Goal: Task Accomplishment & Management: Manage account settings

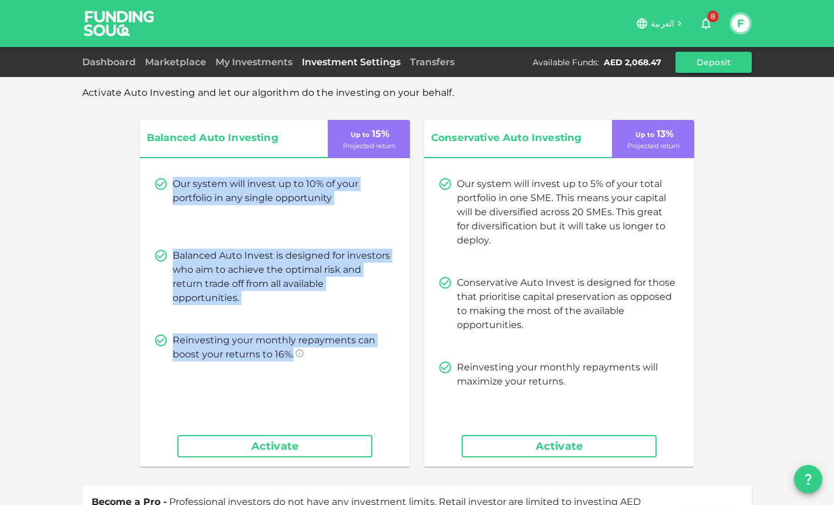
drag, startPoint x: 175, startPoint y: 181, endPoint x: 400, endPoint y: 378, distance: 299.3
click at [400, 378] on div "Balanced Auto Investing Up to 15 % Projected return Our system will invest up t…" at bounding box center [275, 293] width 270 height 347
copy div "Our system will invest up to 10% of your portfolio in any single opportunity Ba…"
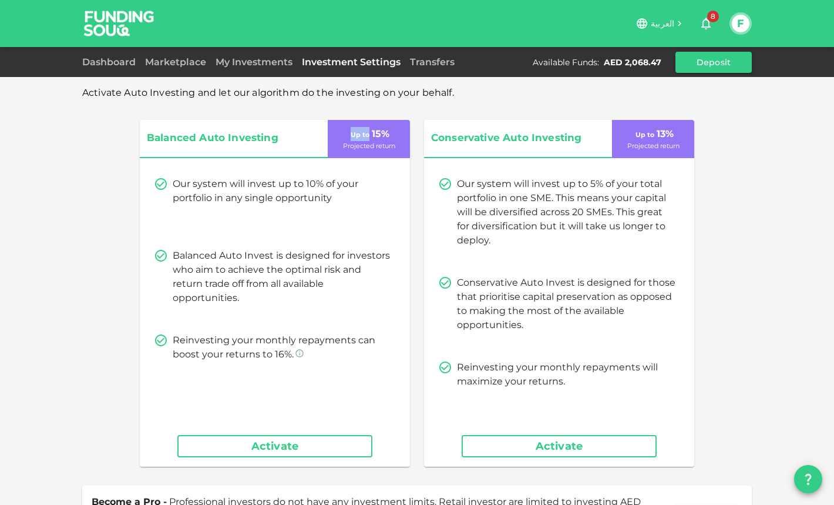
drag, startPoint x: 352, startPoint y: 134, endPoint x: 371, endPoint y: 134, distance: 18.2
click at [371, 134] on p "Up to 15 %" at bounding box center [368, 134] width 41 height 14
copy span "Up to"
click at [416, 183] on div "Balanced Auto Investing Up to 15 % Projected return Our system will invest up t…" at bounding box center [417, 293] width 554 height 347
drag, startPoint x: 399, startPoint y: 146, endPoint x: 317, endPoint y: 147, distance: 81.7
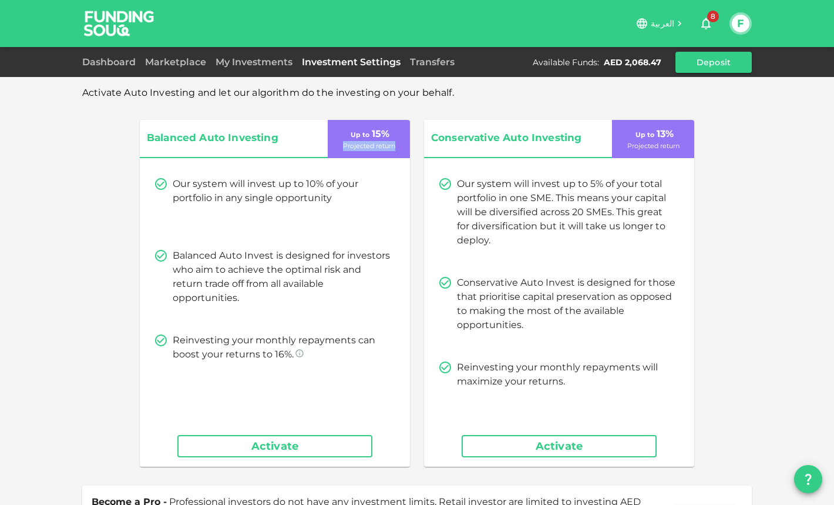
click at [317, 147] on div "Balanced Auto Investing Up to 15 % Projected return" at bounding box center [275, 139] width 270 height 38
copy div "Up to 15 % Projected return"
click at [354, 148] on p "Projected return" at bounding box center [369, 146] width 52 height 10
drag, startPoint x: 343, startPoint y: 146, endPoint x: 412, endPoint y: 146, distance: 69.3
click at [412, 146] on div "Balanced Auto Investing Up to 15 % Projected return Our system will invest up t…" at bounding box center [417, 293] width 554 height 347
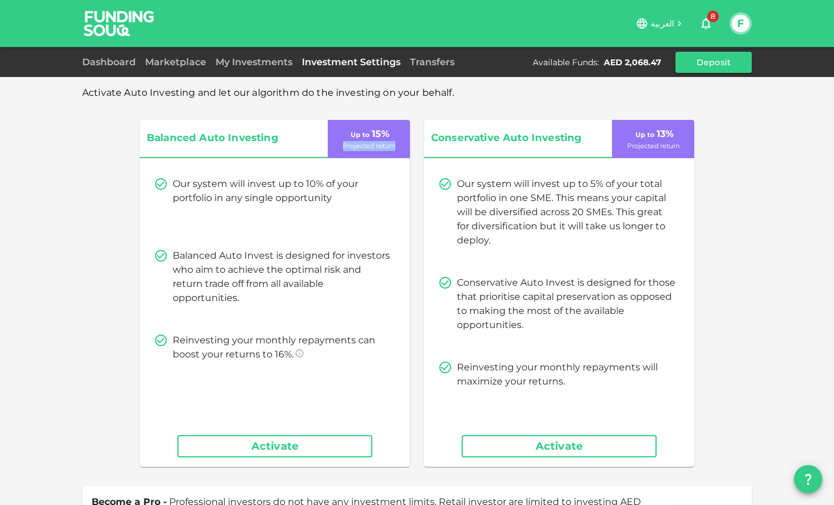
copy p "Projected return"
click at [416, 174] on div "Balanced Auto Investing Up to 15 % Projected return Our system will invest up t…" at bounding box center [417, 293] width 554 height 347
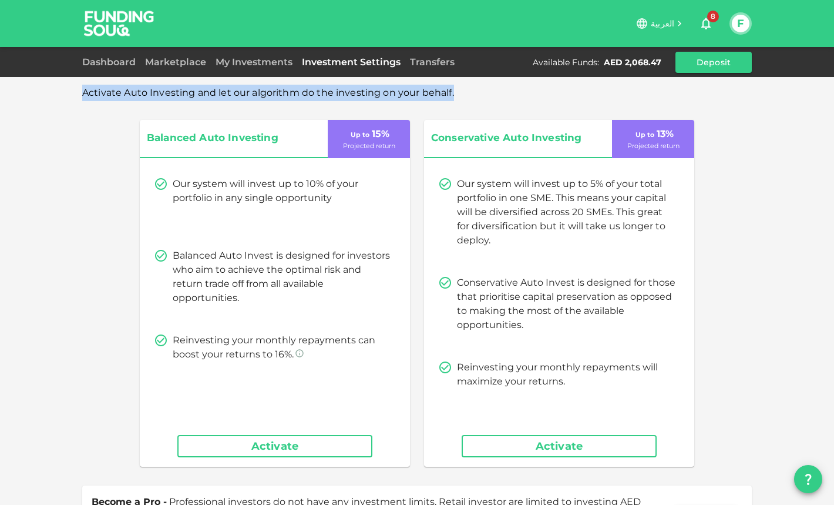
drag, startPoint x: 392, startPoint y: 93, endPoint x: 68, endPoint y: 95, distance: 324.2
click at [68, 95] on div "Activate Auto Investing and let our algorithm do the investing on your behalf. …" at bounding box center [417, 312] width 834 height 624
copy span "Activate Auto Investing and let our algorithm do the investing on your behalf."
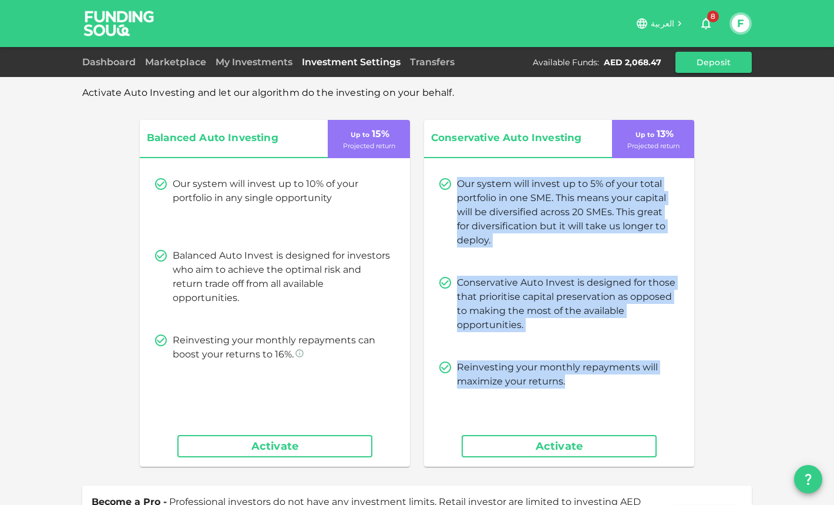
drag, startPoint x: 459, startPoint y: 181, endPoint x: 653, endPoint y: 376, distance: 275.8
click at [653, 376] on div "Our system will invest up to 5% of your total portfolio in one SME. This means …" at bounding box center [559, 283] width 270 height 240
copy div "Our system will invest up to 5% of your total portfolio in one SME. This means …"
click at [532, 280] on p "Conservative Auto Invest is designed for those that prioritise capital preserva…" at bounding box center [566, 303] width 218 height 56
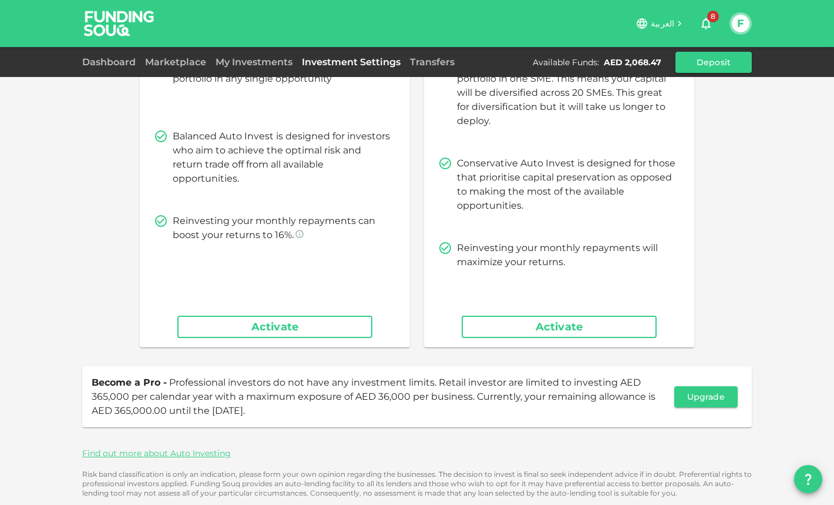
scroll to position [119, 0]
click at [226, 395] on span "Professional investors do not have any investment limits. Retail investor are l…" at bounding box center [374, 395] width 564 height 39
drag, startPoint x: 325, startPoint y: 411, endPoint x: 85, endPoint y: 380, distance: 242.2
click at [85, 380] on div "Become a Pro - Professional investors do not have any investment limits. Retail…" at bounding box center [417, 396] width 670 height 61
copy span "Become a Pro - Professional investors do not have any investment limits. Retail…"
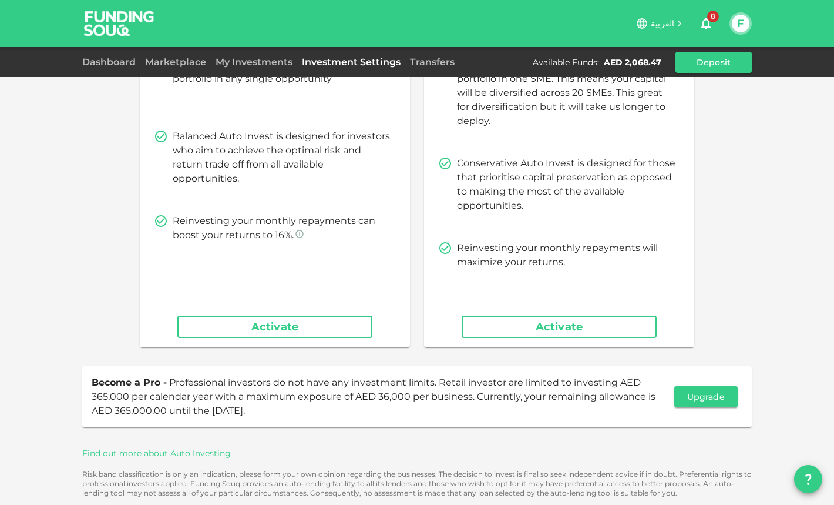
click at [419, 426] on div "Become a Pro - Professional investors do not have any investment limits. Retail…" at bounding box center [417, 396] width 670 height 61
click at [310, 322] on button "Activate" at bounding box center [274, 326] width 195 height 22
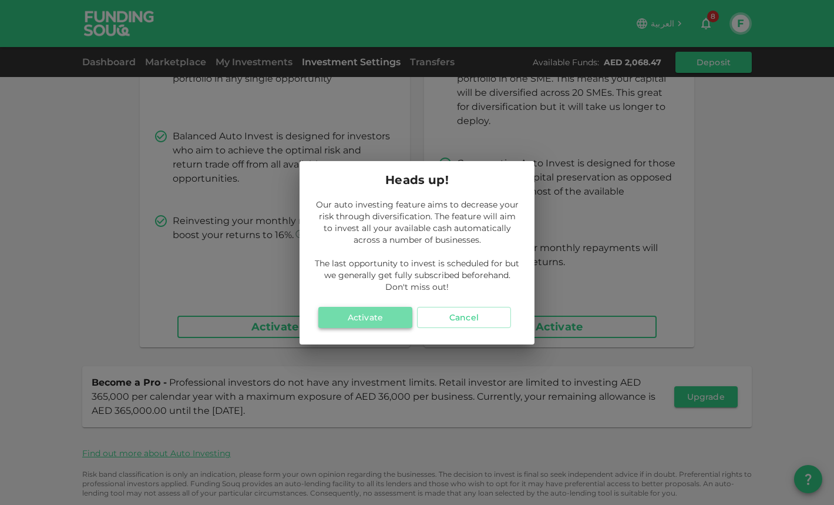
click at [371, 317] on button "Activate" at bounding box center [365, 317] width 94 height 21
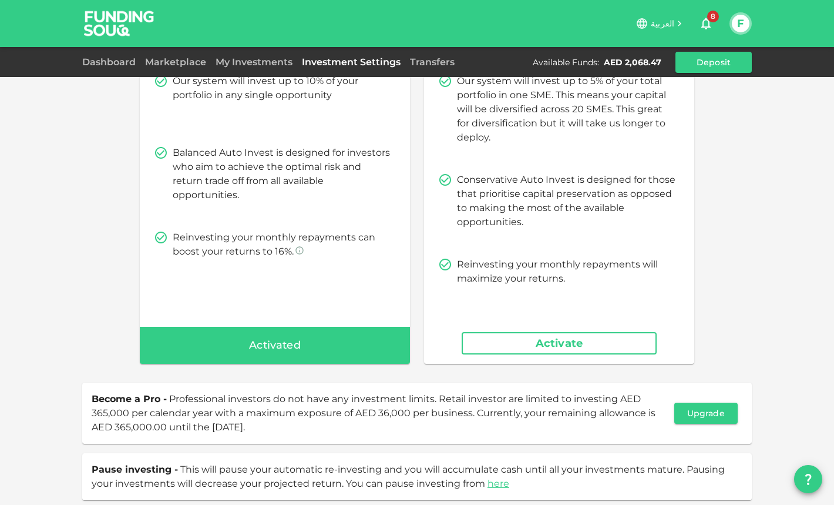
scroll to position [159, 0]
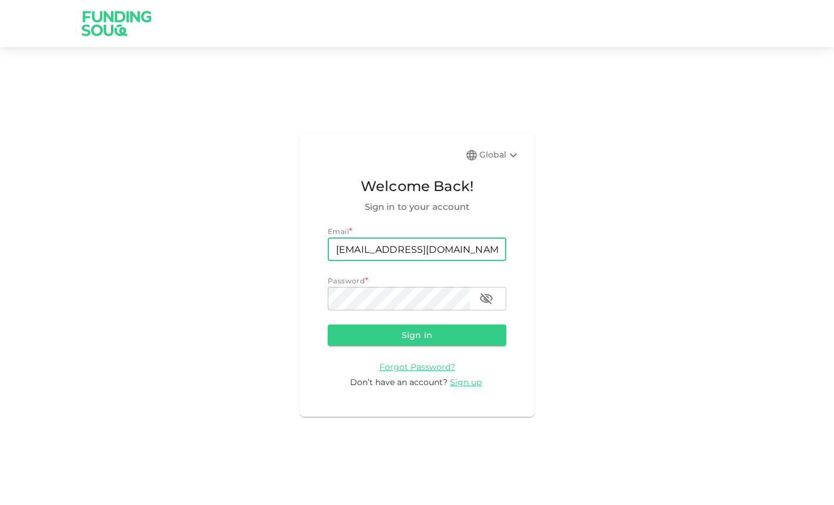
type input "[EMAIL_ADDRESS][DOMAIN_NAME]"
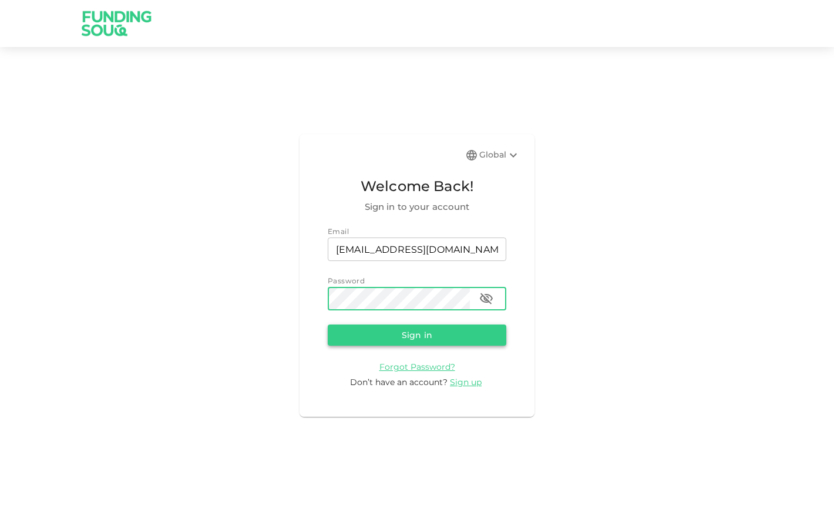
click at [424, 332] on button "Sign in" at bounding box center [417, 334] width 179 height 21
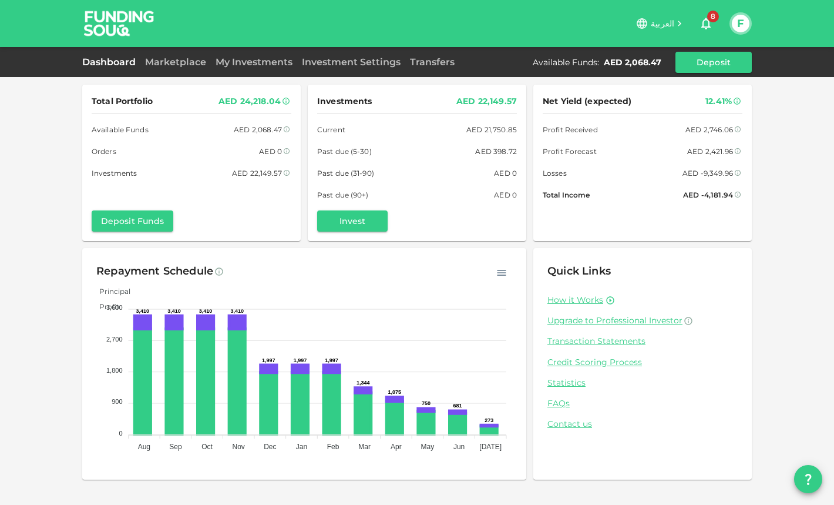
click at [360, 76] on div "Dashboard Marketplace My Investments Investment Settings Transfers Available Fu…" at bounding box center [417, 62] width 834 height 30
click at [361, 62] on link "Investment Settings" at bounding box center [351, 61] width 108 height 11
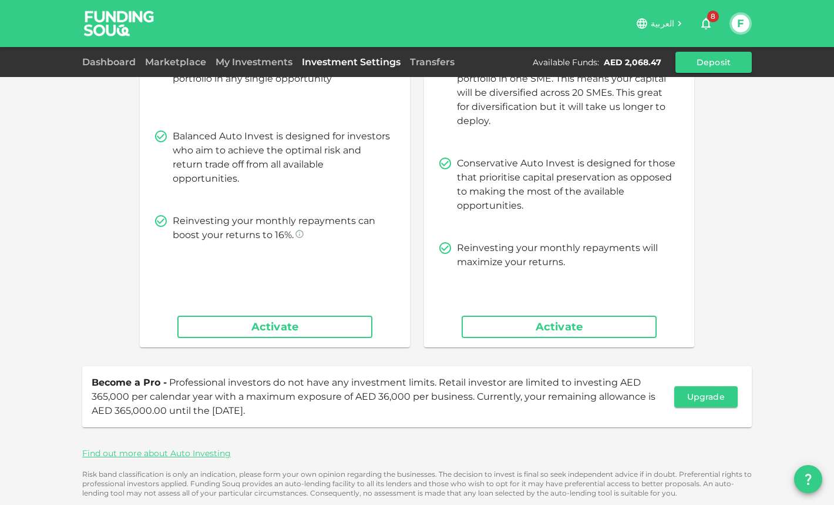
click at [290, 329] on button "Activate" at bounding box center [274, 326] width 195 height 22
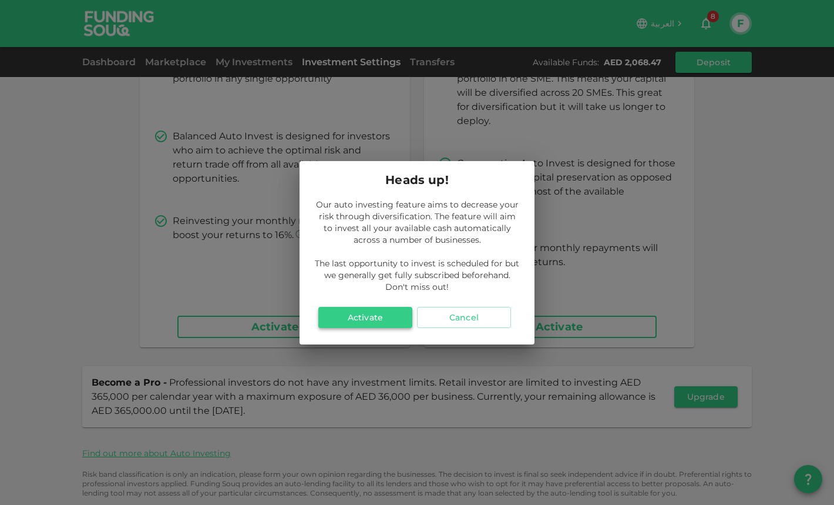
click at [380, 312] on button "Activate" at bounding box center [365, 317] width 94 height 21
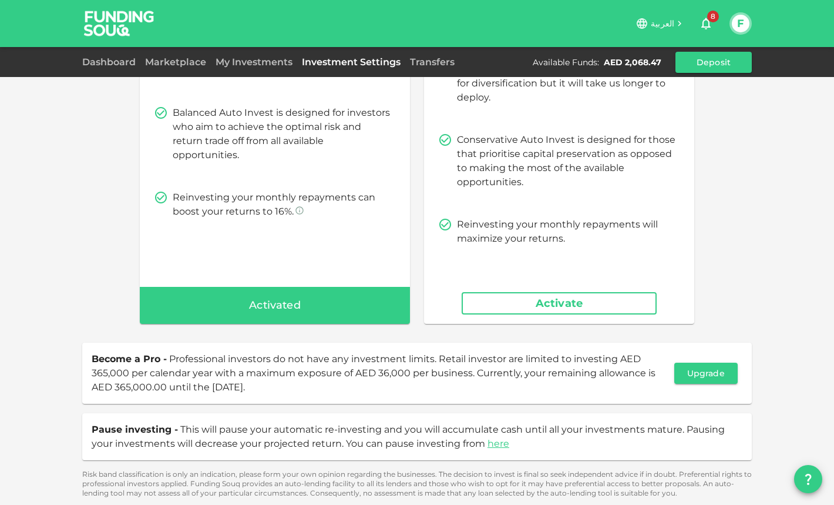
scroll to position [159, 0]
click at [361, 307] on div "Activated" at bounding box center [275, 306] width 270 height 38
click at [496, 439] on link "here" at bounding box center [499, 443] width 22 height 11
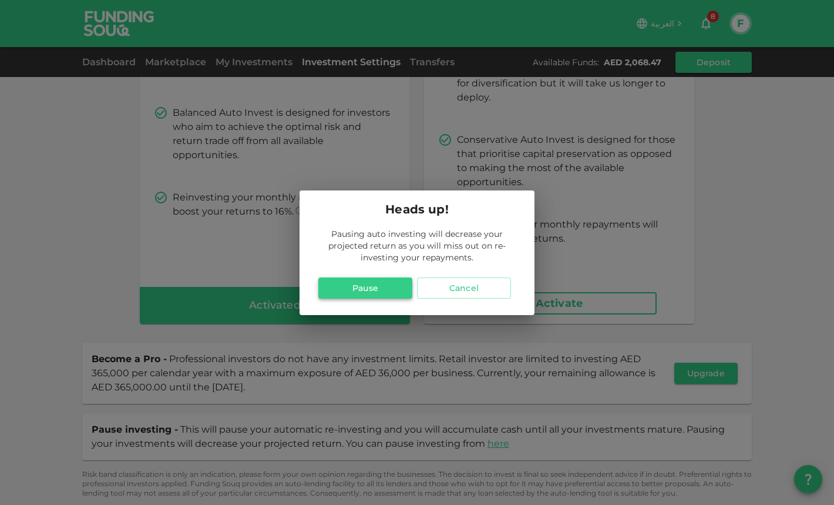
click at [380, 287] on button "Pause" at bounding box center [365, 287] width 94 height 21
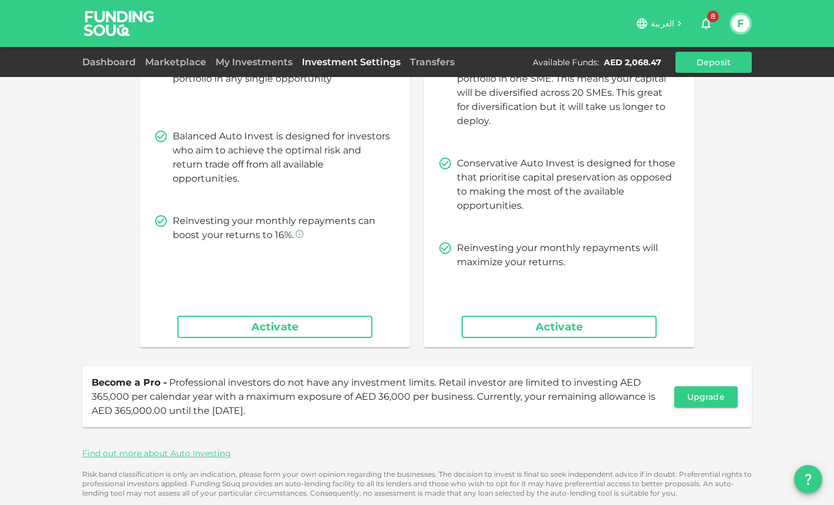
scroll to position [119, 0]
click at [372, 332] on button "Activate" at bounding box center [274, 326] width 195 height 22
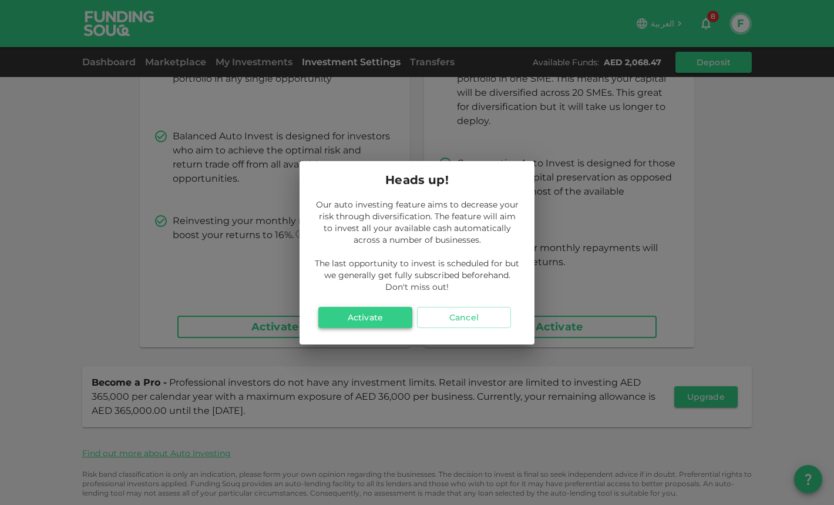
click at [368, 321] on button "Activate" at bounding box center [365, 317] width 94 height 21
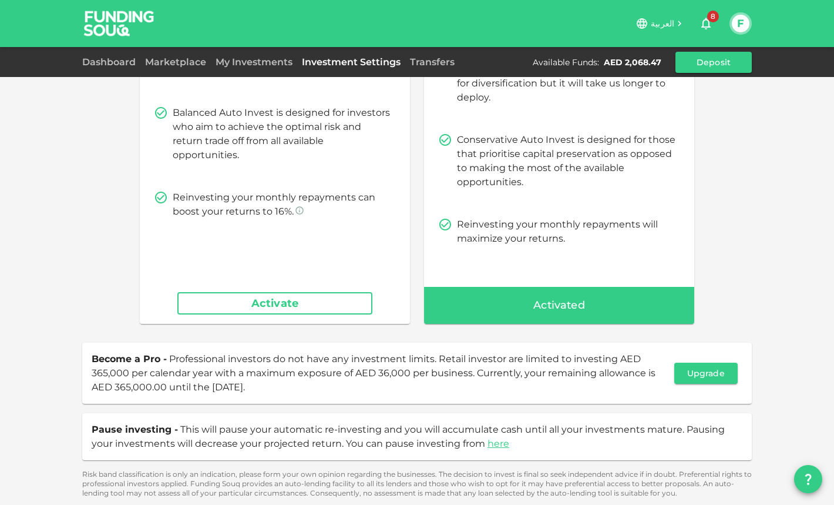
scroll to position [159, 0]
click at [542, 295] on div "Activated" at bounding box center [559, 306] width 270 height 38
click at [498, 441] on link "here" at bounding box center [499, 443] width 22 height 11
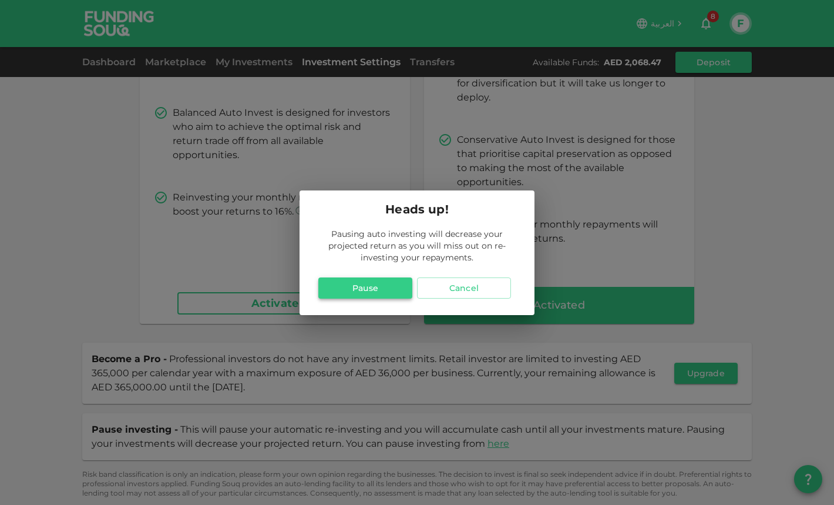
click at [396, 295] on button "Pause" at bounding box center [365, 287] width 94 height 21
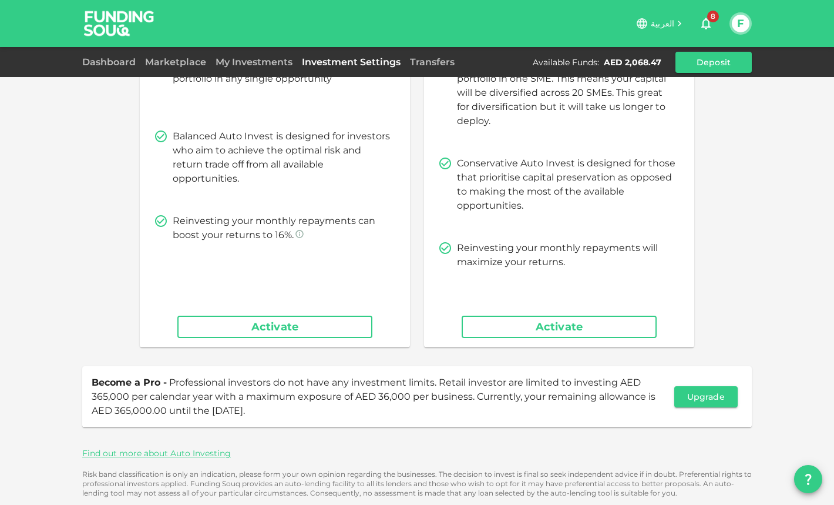
scroll to position [119, 0]
click at [306, 324] on button "Activate" at bounding box center [274, 326] width 195 height 22
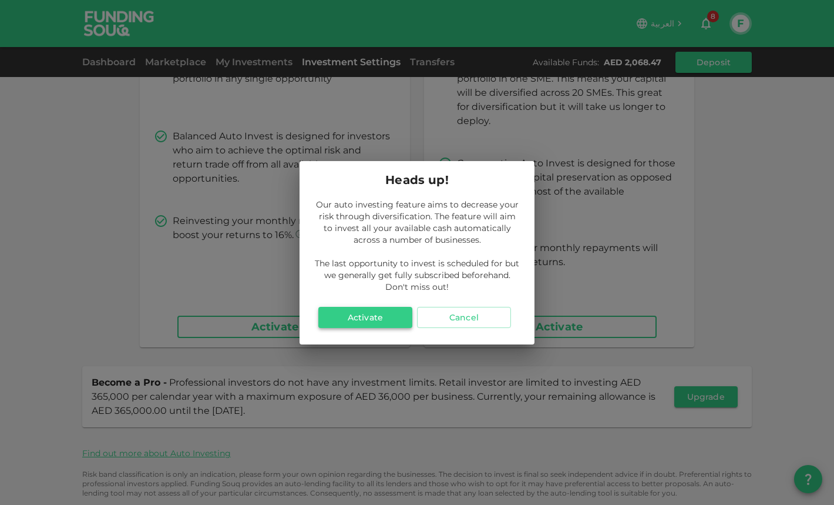
click at [375, 314] on button "Activate" at bounding box center [365, 317] width 94 height 21
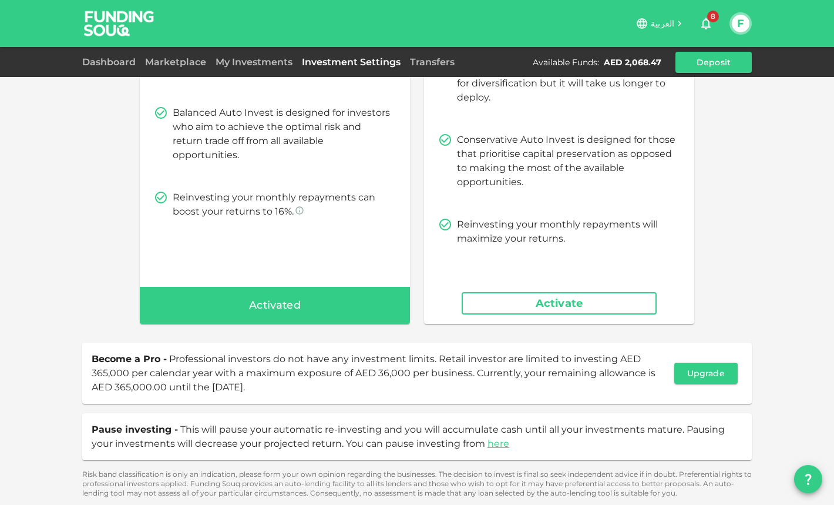
scroll to position [159, 0]
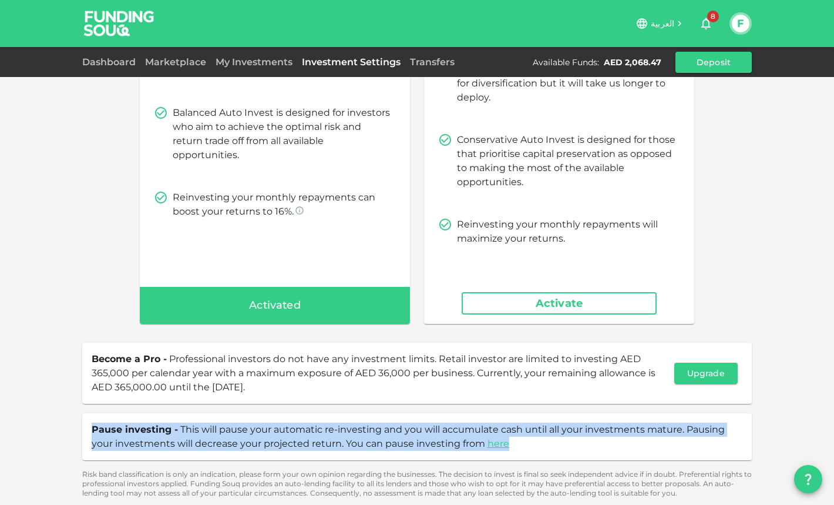
drag, startPoint x: 516, startPoint y: 443, endPoint x: 83, endPoint y: 414, distance: 433.8
click at [83, 414] on div "Pause investing - This will pause your automatic re-investing and you will accu…" at bounding box center [417, 436] width 670 height 47
copy span "Pause investing - This will pause your automatic re-investing and you will accu…"
click at [451, 434] on span "This will pause your automatic re-investing and you will accumulate cash until …" at bounding box center [408, 435] width 633 height 25
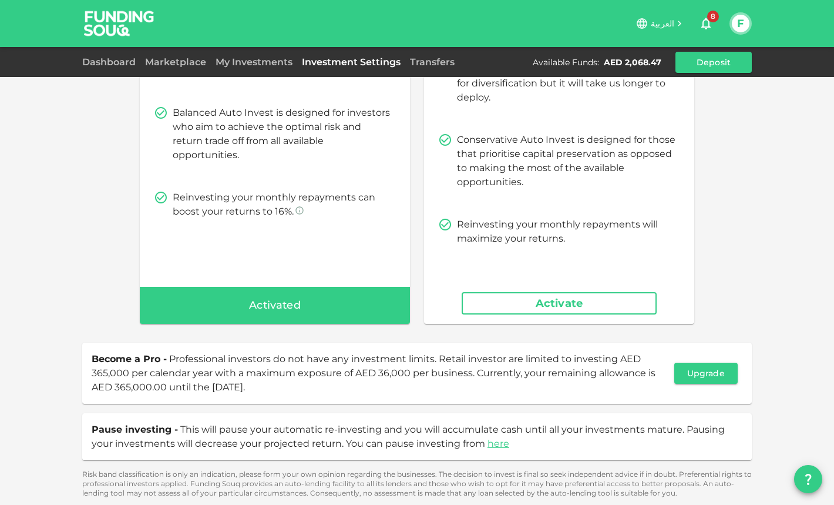
click at [140, 419] on div "Pause investing - This will pause your automatic re-investing and you will accu…" at bounding box center [417, 436] width 670 height 47
click at [157, 424] on span "Pause investing -" at bounding box center [135, 428] width 86 height 11
click at [156, 429] on span "Pause investing -" at bounding box center [135, 428] width 86 height 11
click at [251, 421] on div "Pause investing - This will pause your automatic re-investing and you will accu…" at bounding box center [417, 436] width 670 height 47
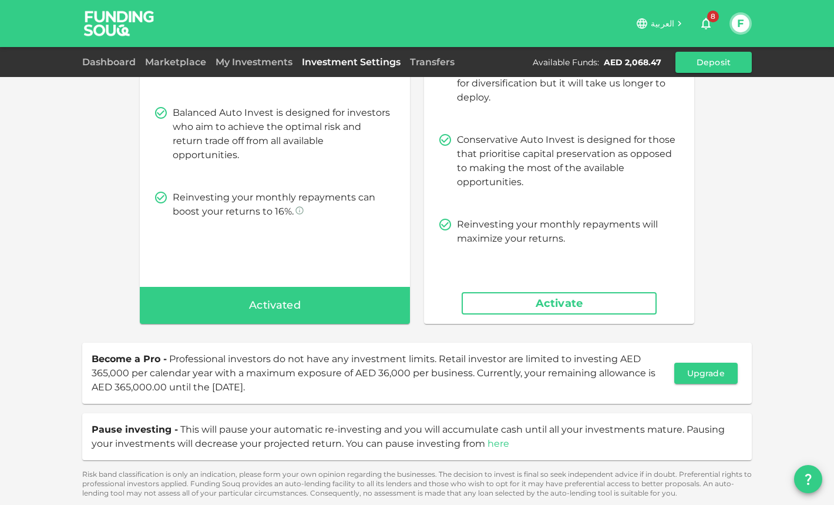
click at [502, 441] on link "here" at bounding box center [499, 443] width 22 height 11
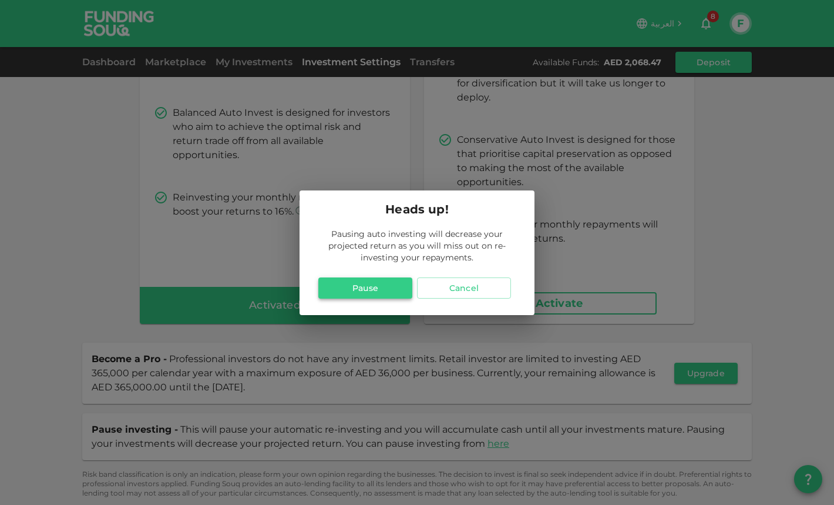
click at [386, 291] on button "Pause" at bounding box center [365, 287] width 94 height 21
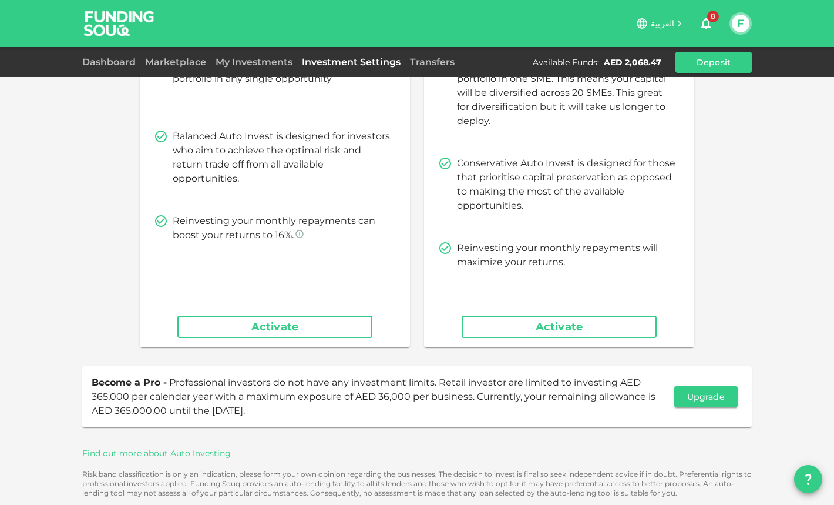
click at [327, 328] on button "Activate" at bounding box center [274, 326] width 195 height 22
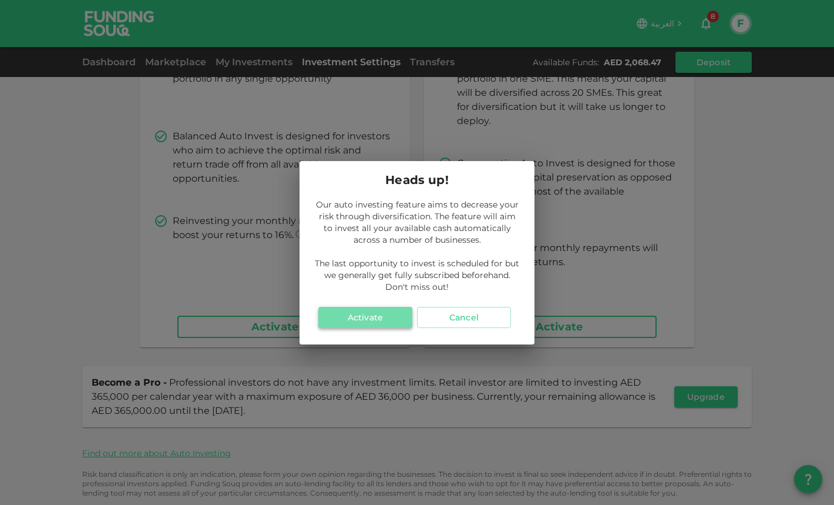
click at [361, 319] on button "Activate" at bounding box center [365, 317] width 94 height 21
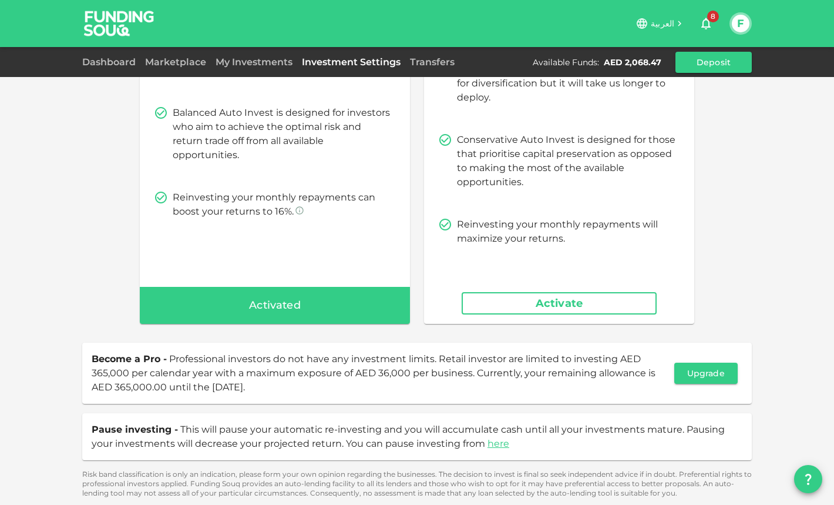
scroll to position [159, 0]
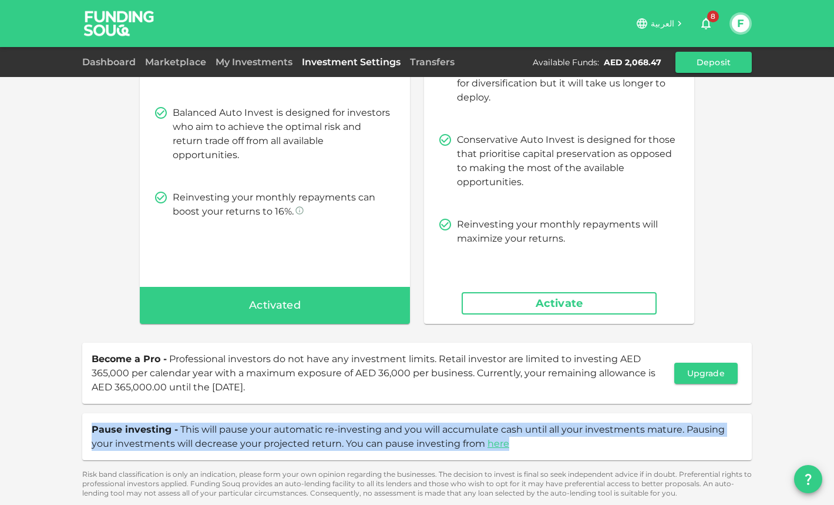
drag, startPoint x: 92, startPoint y: 425, endPoint x: 562, endPoint y: 438, distance: 470.1
click at [562, 438] on div "Pause investing - This will pause your automatic re-investing and you will accu…" at bounding box center [417, 436] width 651 height 28
copy span "Pause investing - This will pause your automatic re-investing and you will accu…"
click at [497, 442] on link "here" at bounding box center [499, 443] width 22 height 11
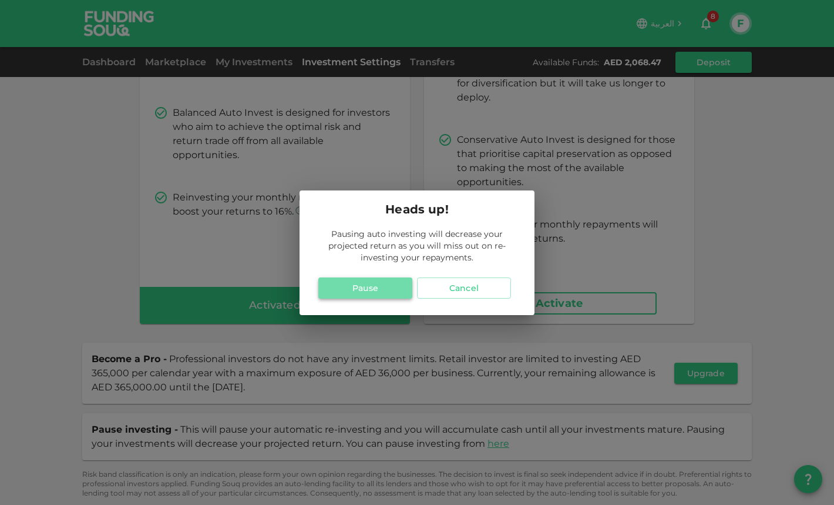
click at [379, 292] on button "Pause" at bounding box center [365, 287] width 94 height 21
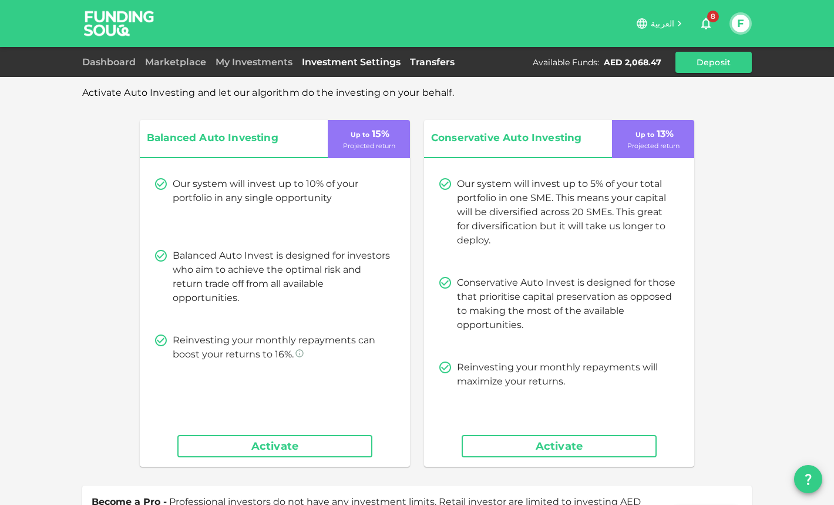
scroll to position [0, 0]
click at [449, 65] on link "Transfers" at bounding box center [432, 61] width 54 height 11
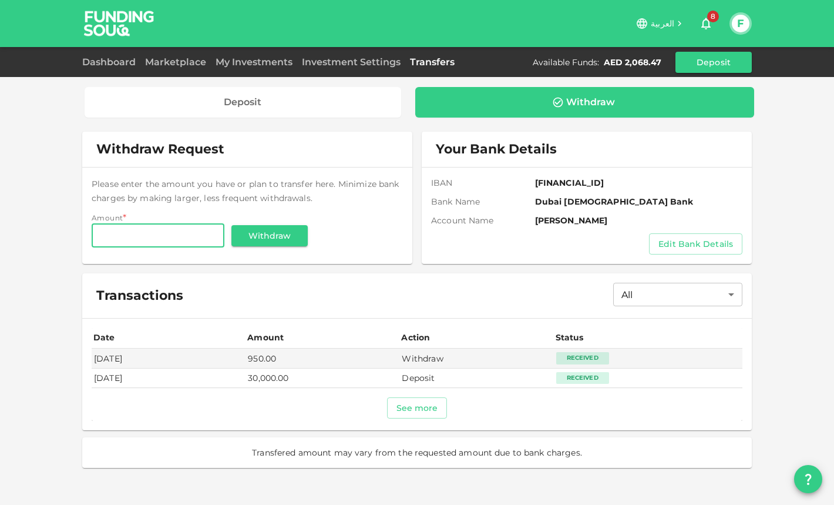
click at [416, 219] on div "Withdraw Request Please enter the amount you have or plan to transfer here. Min…" at bounding box center [417, 198] width 670 height 132
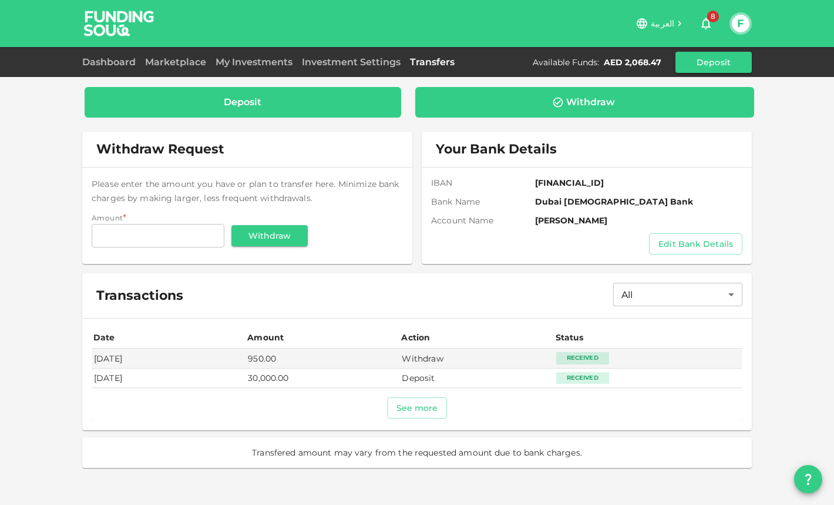
click at [311, 106] on div "Deposit" at bounding box center [243, 102] width 298 height 12
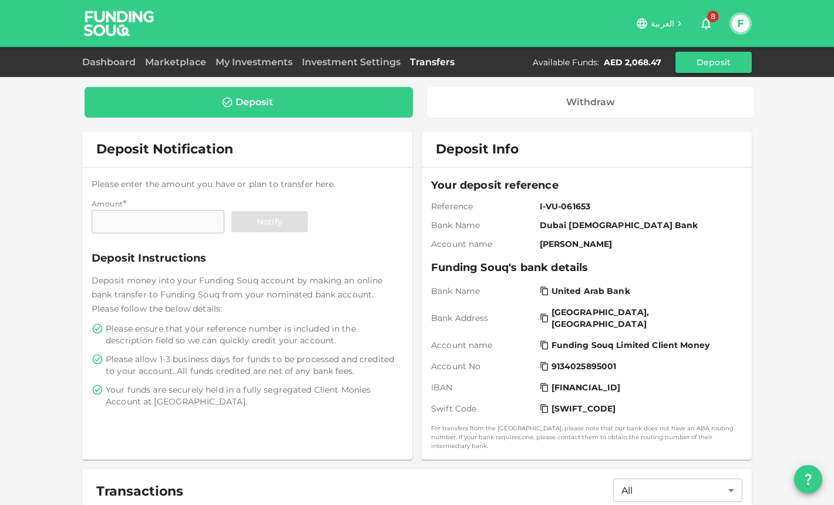
click at [479, 41] on div "العربية 8 F" at bounding box center [417, 23] width 670 height 47
click at [415, 206] on div "Deposit Notification Please enter the amount you have or plan to transfer here.…" at bounding box center [417, 296] width 670 height 328
